Goal: Task Accomplishment & Management: Manage account settings

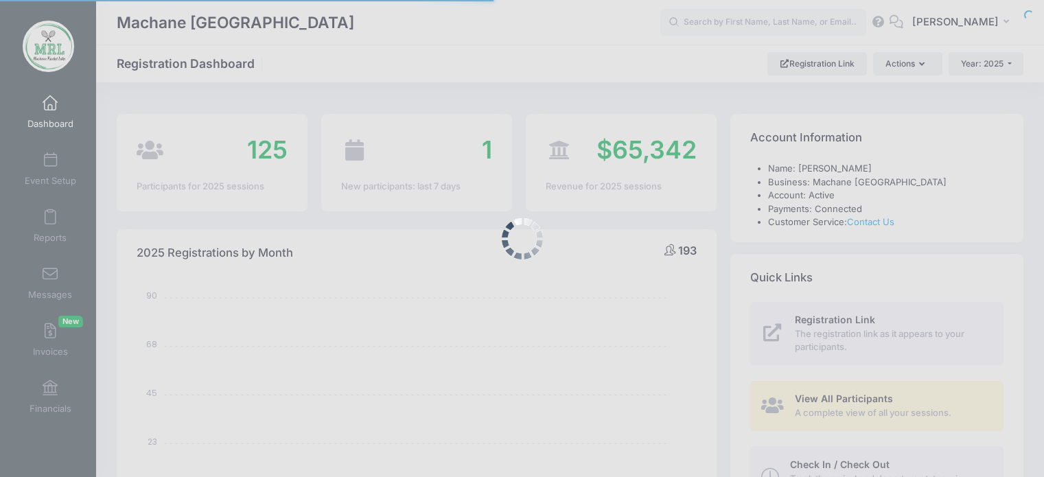
select select
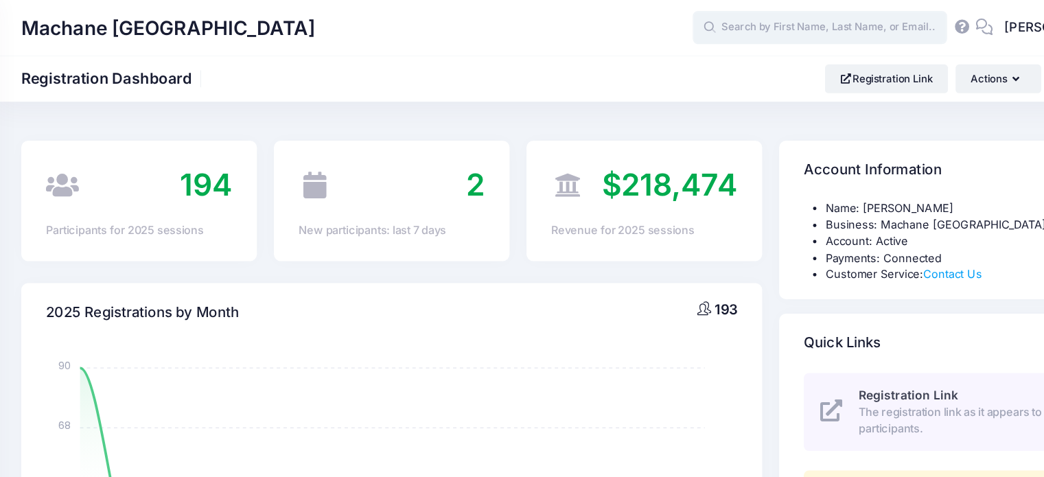
click at [751, 25] on input "text" at bounding box center [763, 22] width 206 height 27
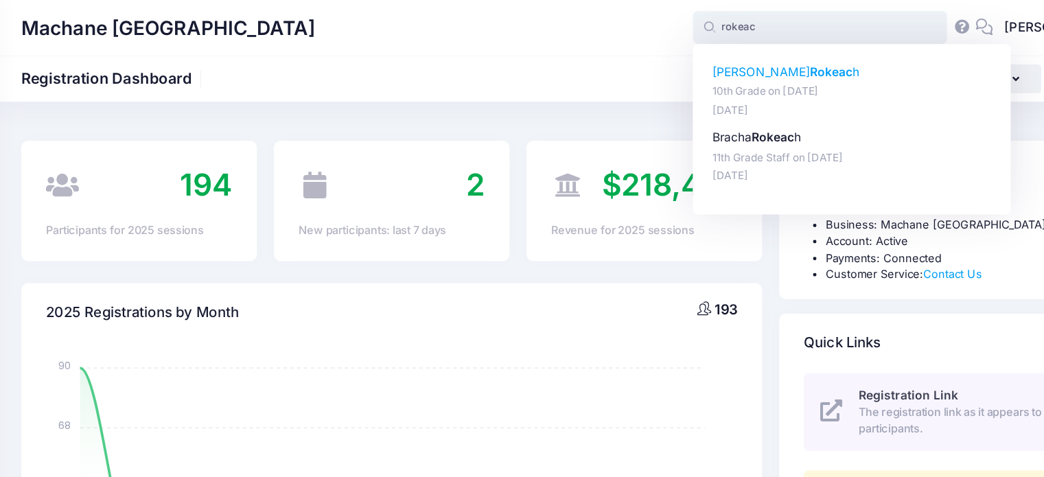
click at [735, 64] on p "Tzipora Rokeac h" at bounding box center [789, 58] width 226 height 14
type input "Tzipora Rokeach (10th Grade, Aug-14, 2025)"
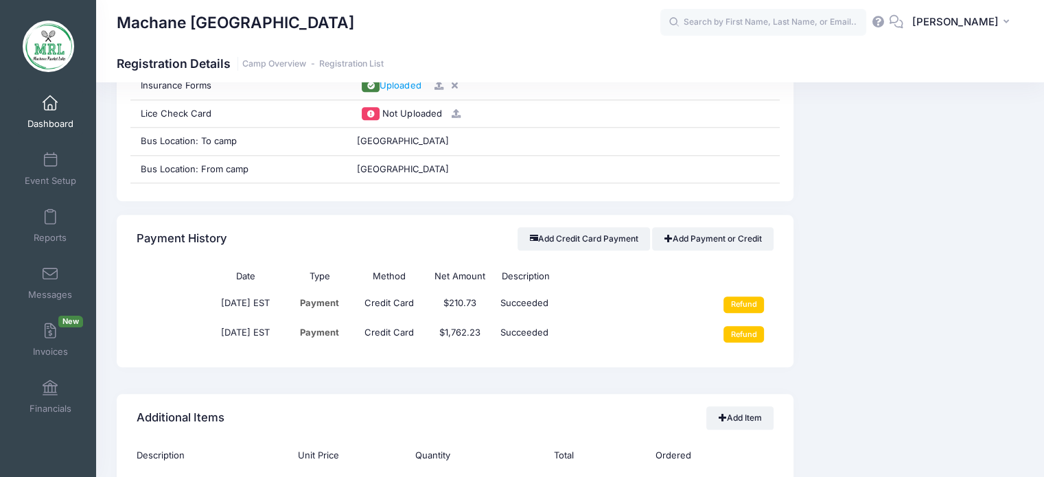
scroll to position [1515, 0]
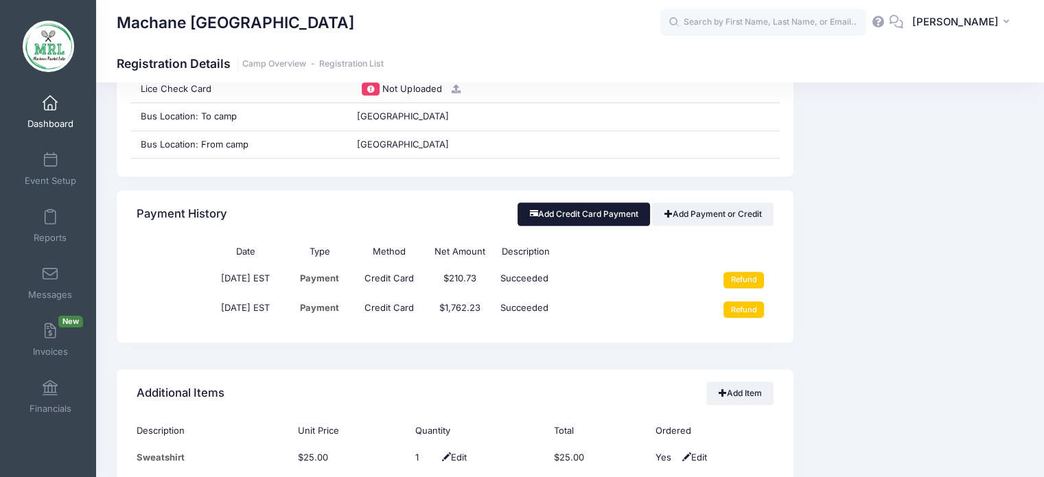
click at [589, 213] on button "Add Credit Card Payment" at bounding box center [583, 213] width 132 height 23
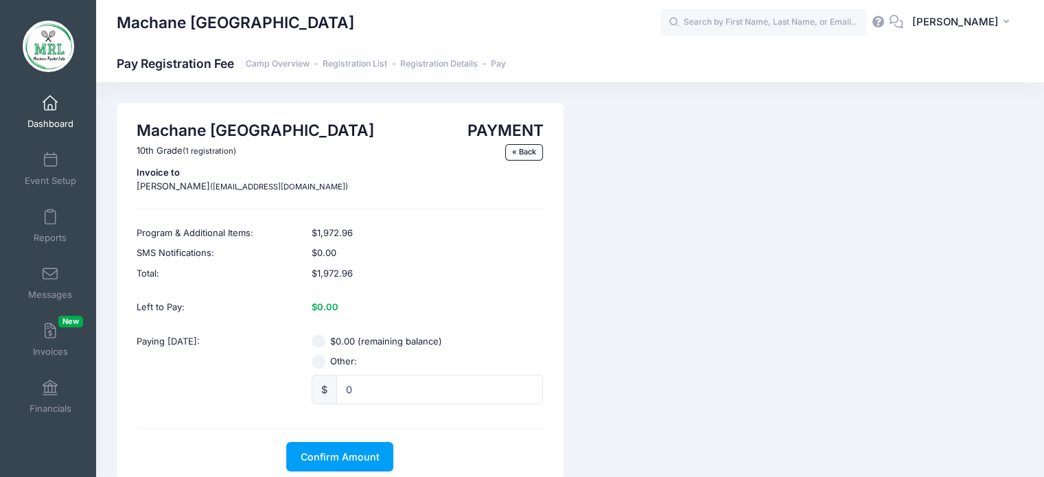
click at [324, 362] on input "Other:" at bounding box center [319, 362] width 14 height 14
radio input "true"
click at [366, 390] on input "0" at bounding box center [439, 390] width 207 height 30
type input "10.00"
click at [346, 456] on span "Confirm Amount" at bounding box center [340, 457] width 79 height 12
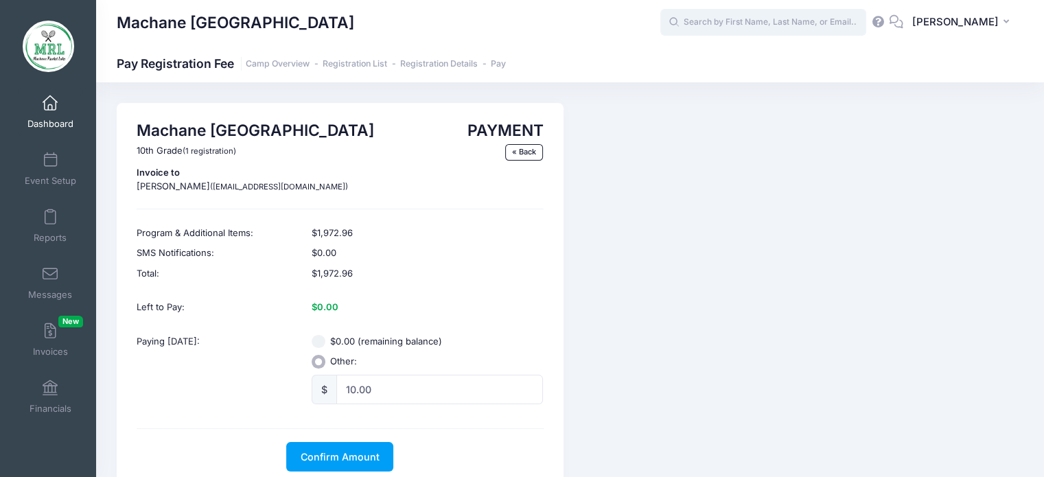
click at [708, 20] on input "text" at bounding box center [763, 22] width 206 height 27
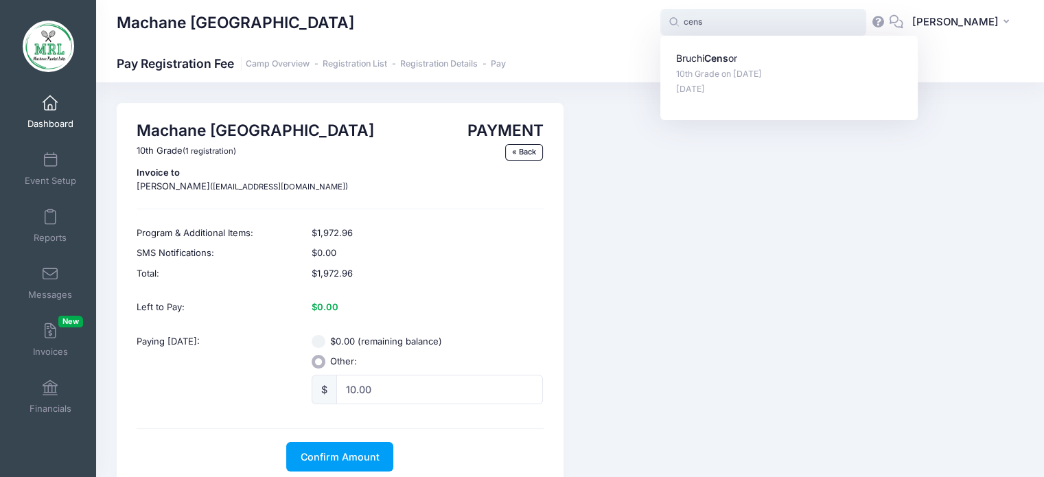
type input "censo"
click at [711, 60] on p "Bruchi Censo r" at bounding box center [789, 58] width 226 height 14
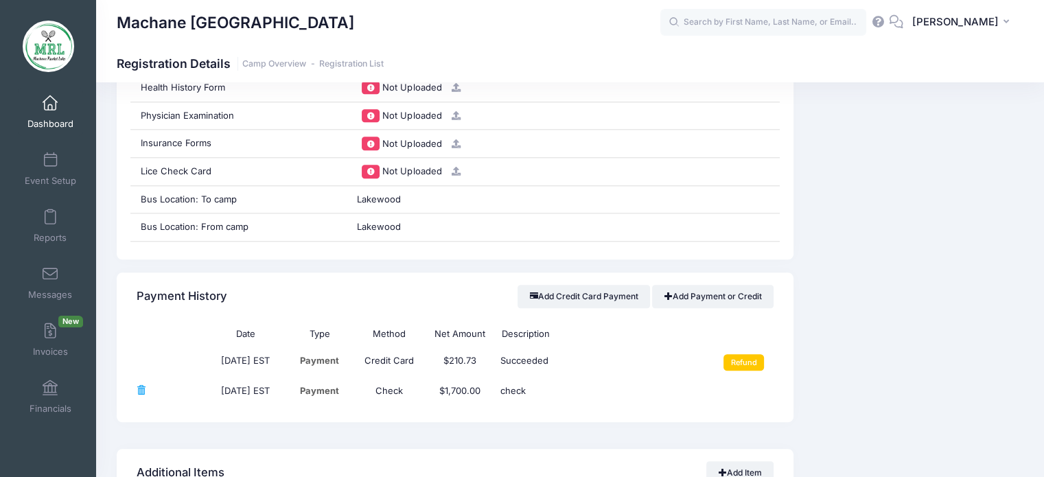
scroll to position [1537, 0]
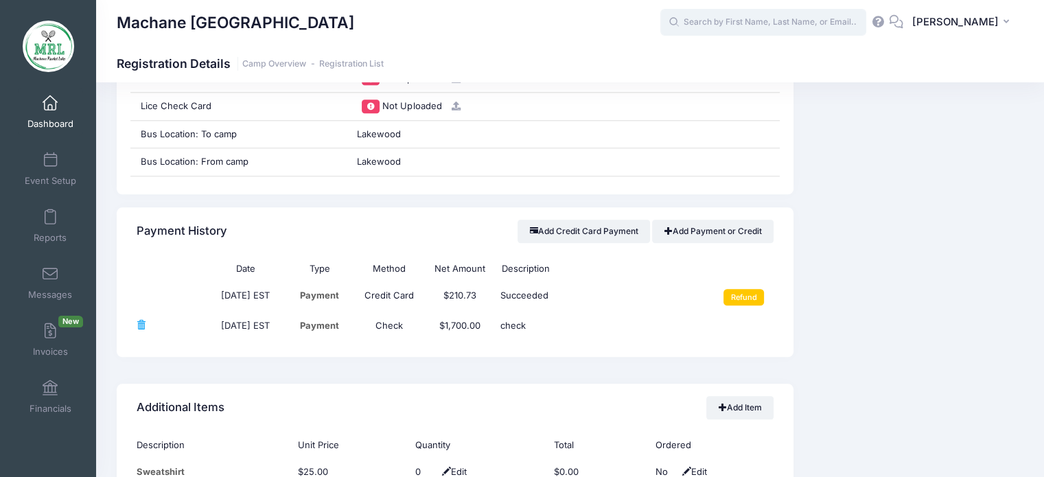
click at [745, 21] on input "text" at bounding box center [763, 22] width 206 height 27
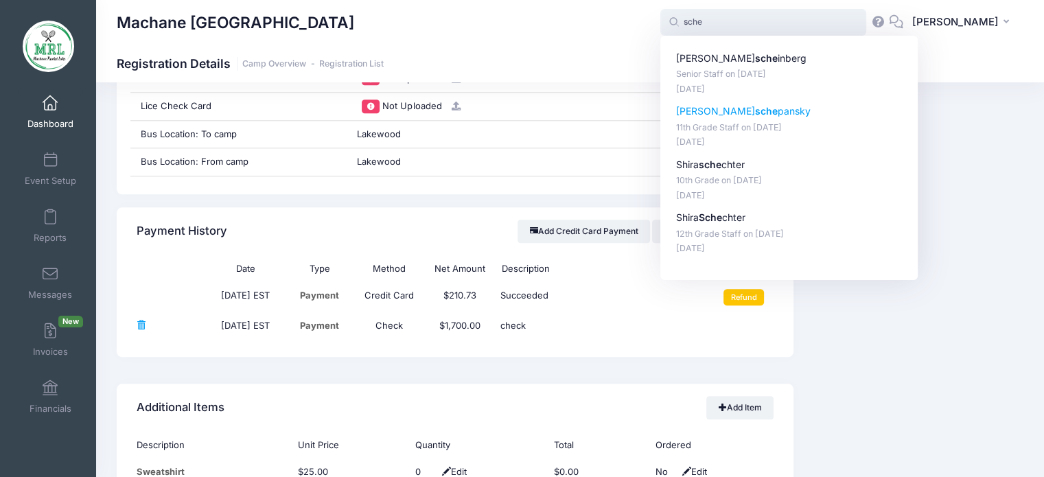
click at [755, 115] on strong "sche" at bounding box center [766, 111] width 23 height 12
type input "esther schepansky (11th Grade Staff, Aug-14, 2025)"
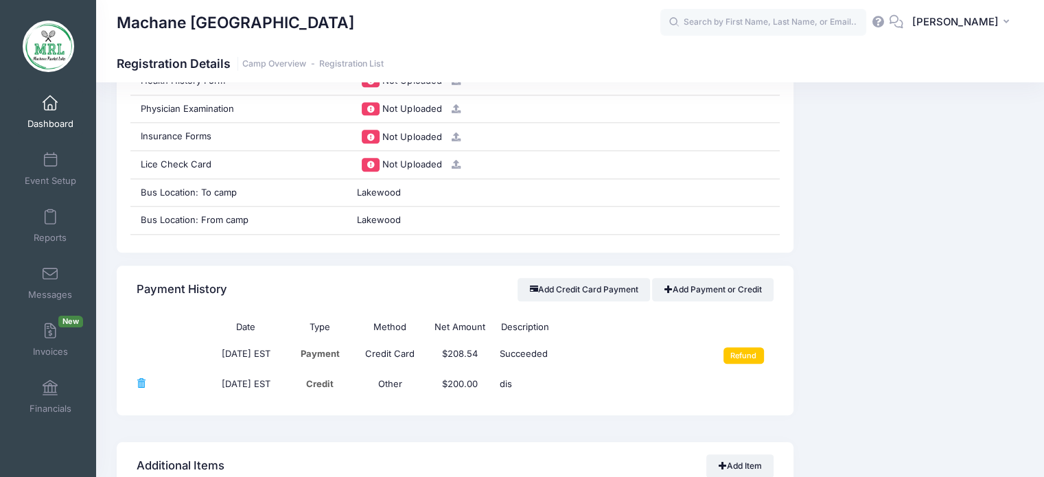
scroll to position [1477, 0]
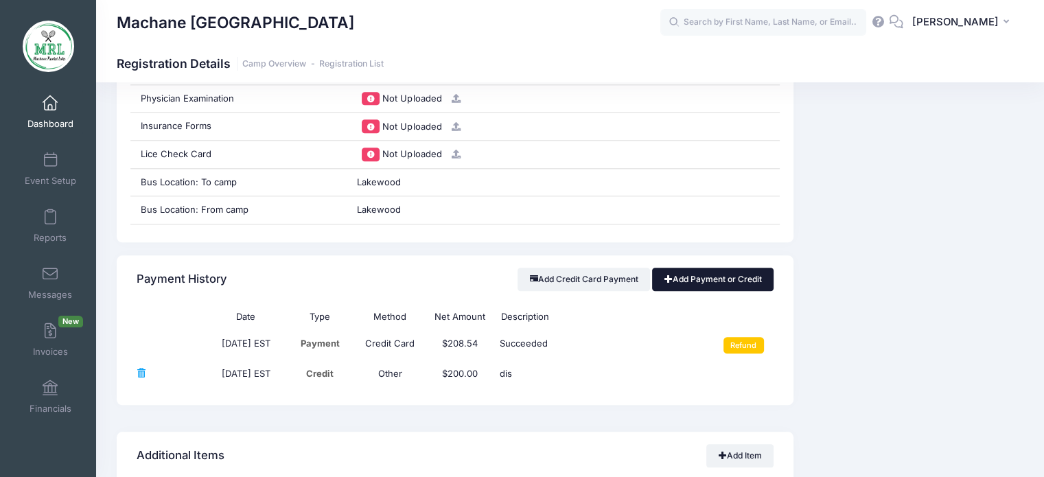
click at [714, 282] on link "Add Payment or Credit" at bounding box center [712, 279] width 121 height 23
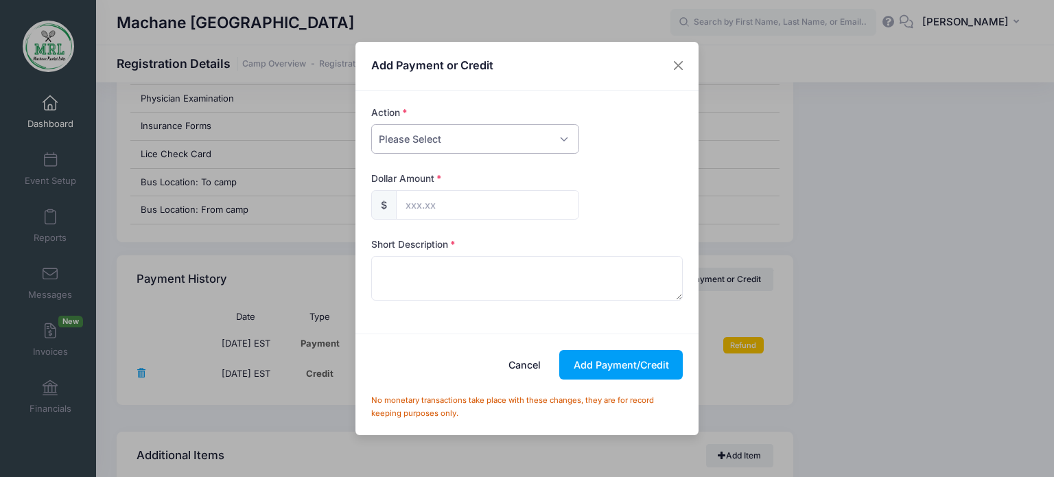
click at [564, 139] on select "Please Select Payment Credit Refund (Offline)" at bounding box center [475, 139] width 208 height 30
select select "payment"
click at [371, 124] on select "Please Select Payment Credit Refund (Offline)" at bounding box center [475, 139] width 208 height 30
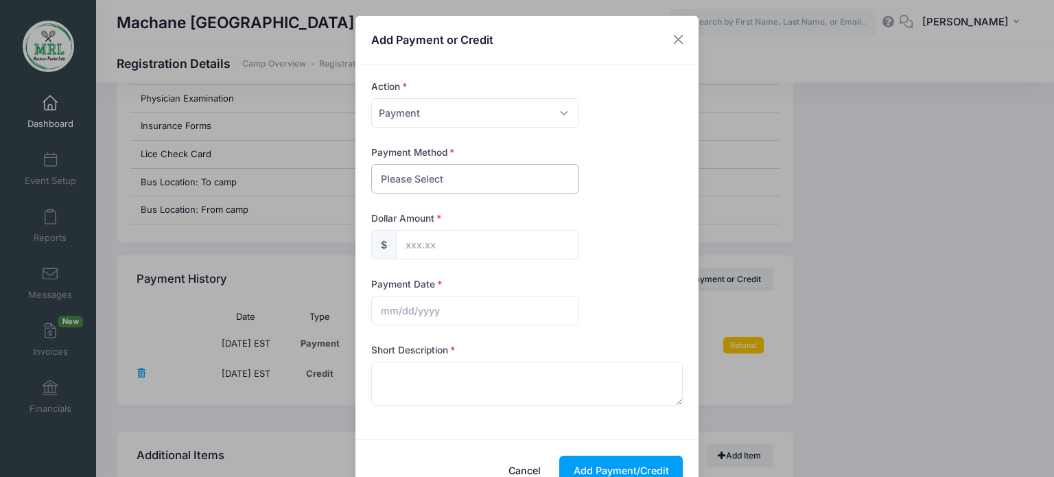
click at [500, 186] on select "Please Select PayPal Cash Check Bank Transfer Other" at bounding box center [475, 179] width 208 height 30
select select "bank transfer"
click at [371, 164] on select "Please Select PayPal Cash Check Bank Transfer Other" at bounding box center [475, 179] width 208 height 30
click at [432, 247] on input "text" at bounding box center [487, 245] width 183 height 30
type input "787.00"
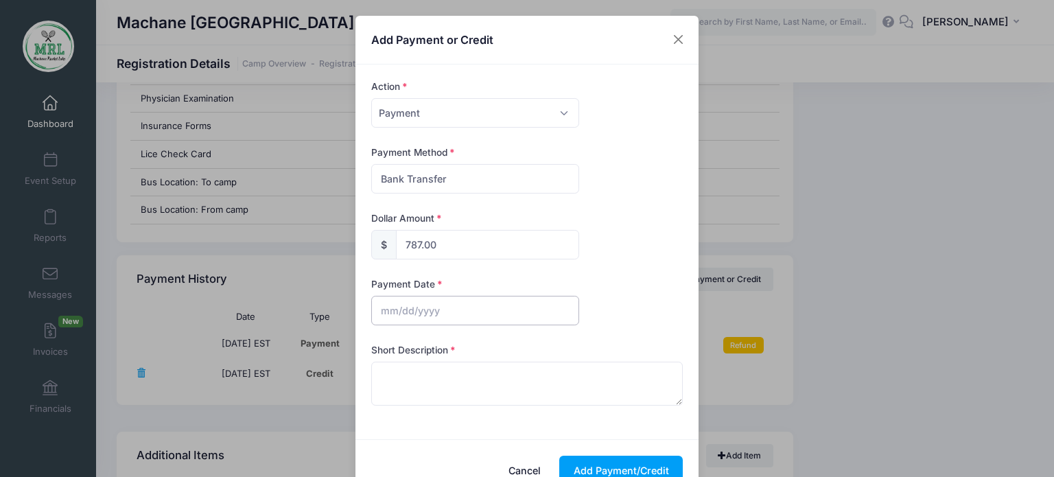
click at [416, 314] on input "text" at bounding box center [475, 311] width 208 height 30
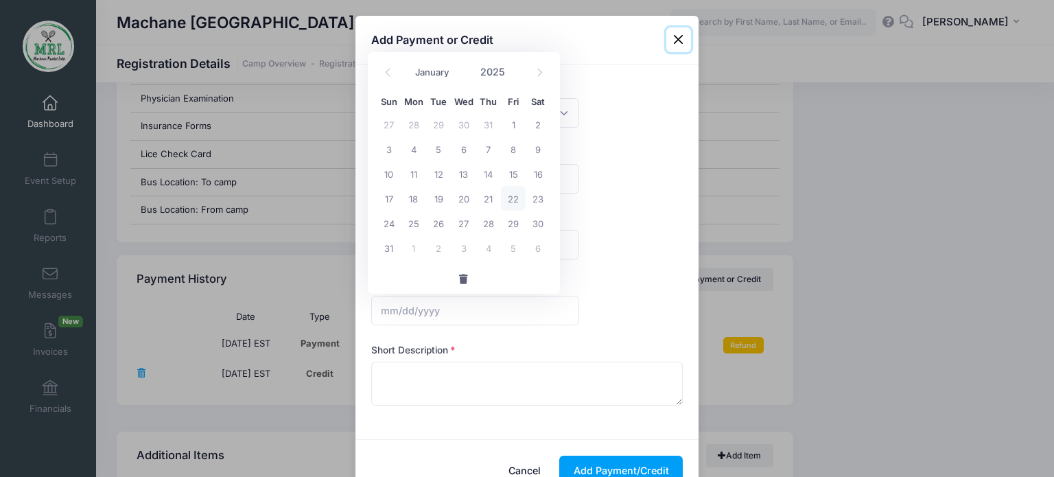
click at [516, 198] on span "22" at bounding box center [513, 198] width 25 height 25
type input "[DATE]"
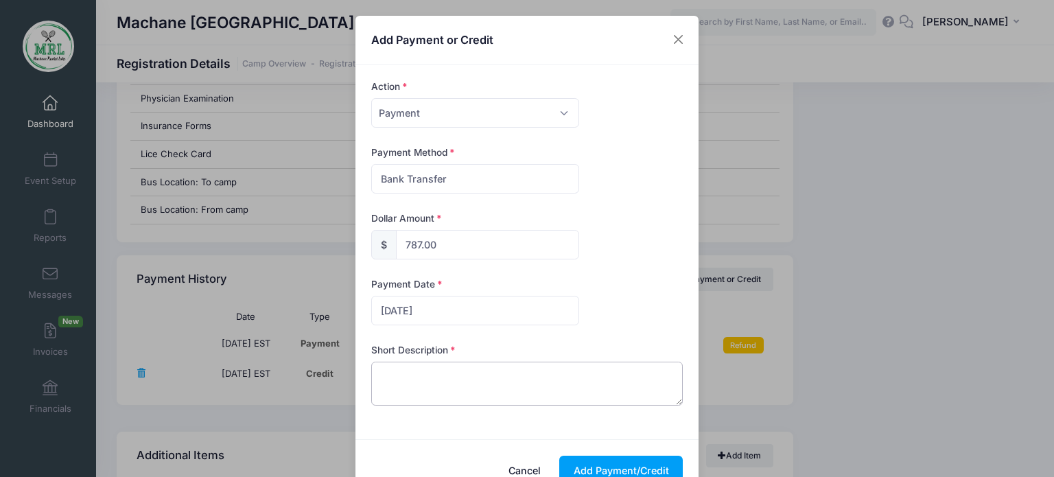
click at [409, 386] on textarea at bounding box center [527, 384] width 312 height 44
type textarea "zelle"
click at [600, 463] on button "Add Payment/Credit" at bounding box center [621, 471] width 124 height 30
